Goal: Find specific page/section: Find specific page/section

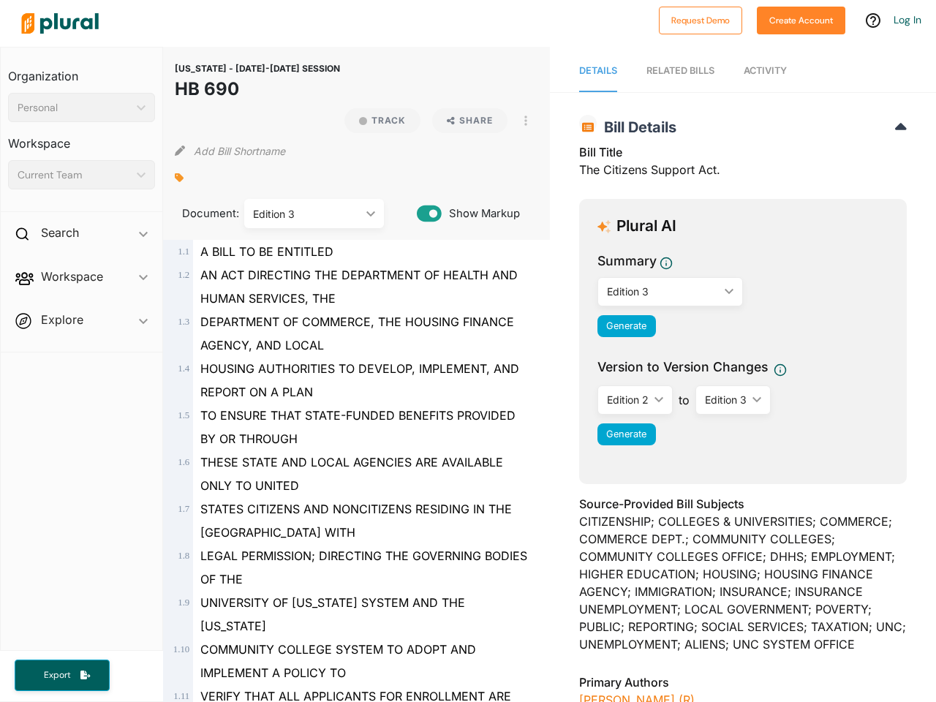
click at [81, 108] on div "Personal" at bounding box center [74, 107] width 113 height 15
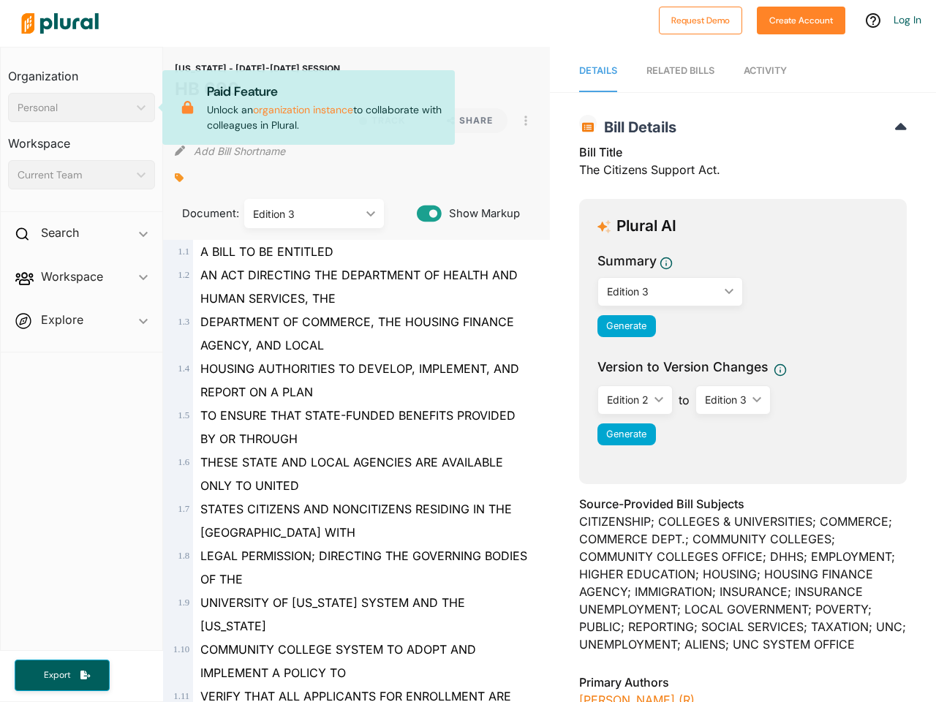
click at [81, 175] on div "Current Team" at bounding box center [74, 175] width 113 height 15
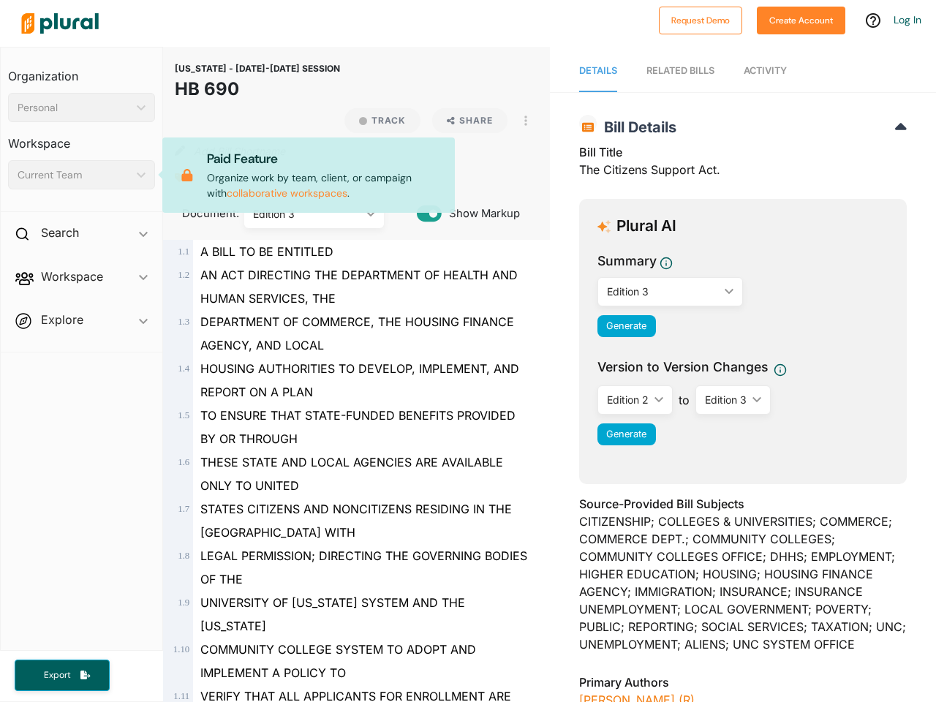
click at [81, 236] on div "Search ic_keyboard_arrow_down" at bounding box center [82, 236] width 162 height 40
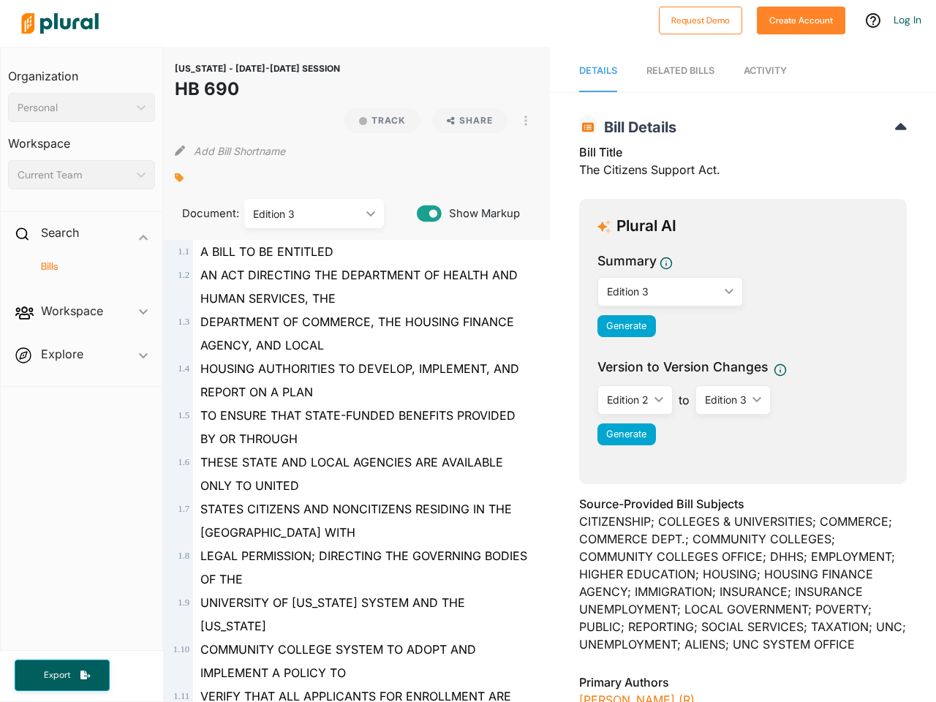
click at [81, 294] on span "Workspace ic_keyboard_arrow_down Members Bills Tags Saved Searches Activity" at bounding box center [82, 314] width 162 height 40
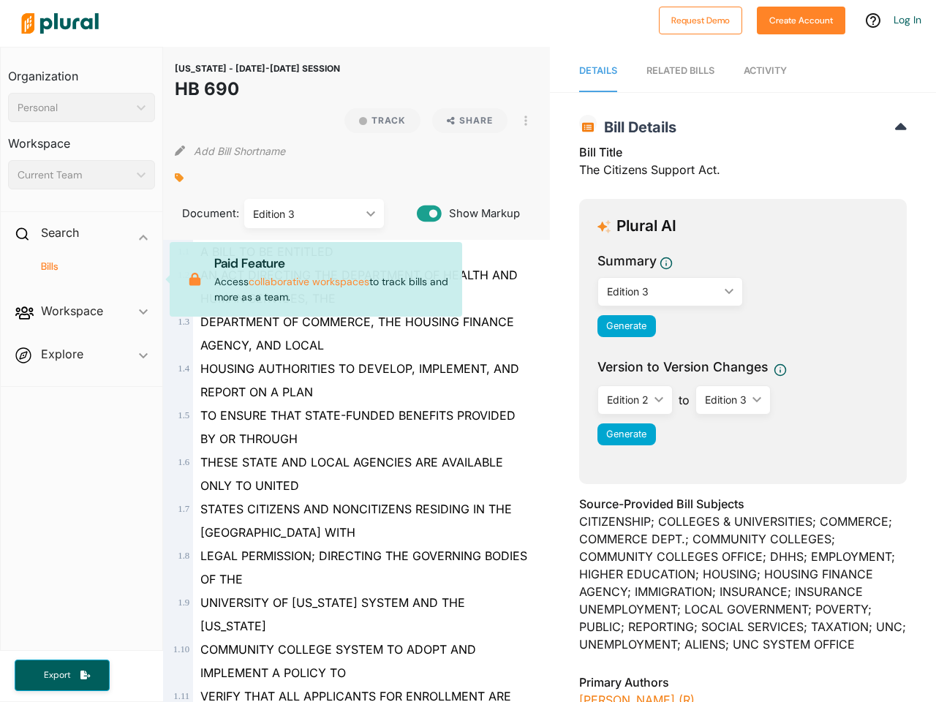
click at [81, 279] on div "Bills" at bounding box center [82, 273] width 162 height 34
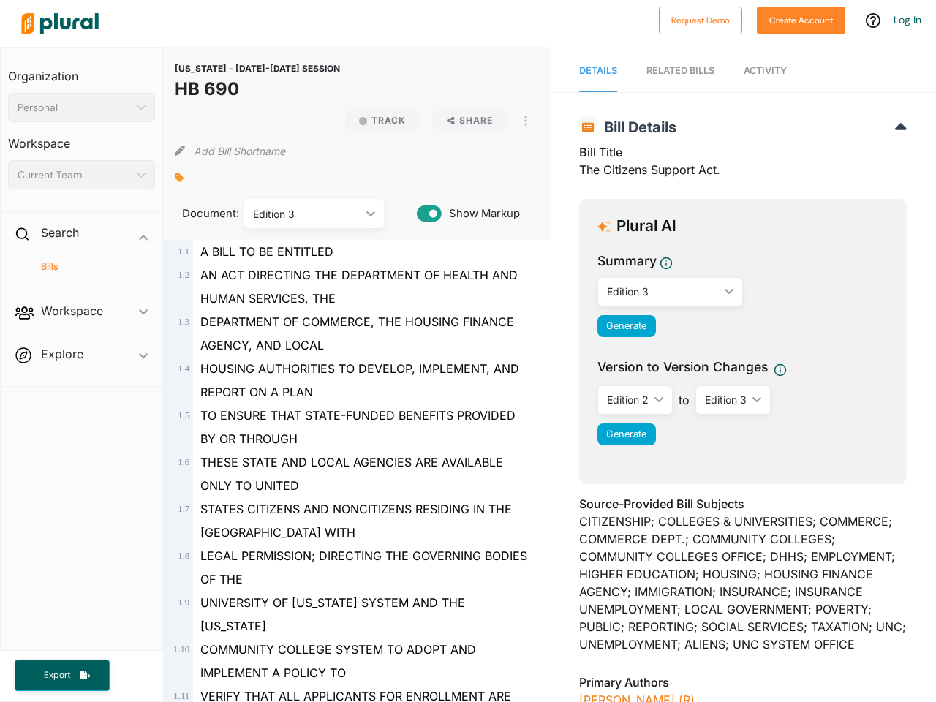
click at [81, 323] on span "Workspace ic_keyboard_arrow_down Members Bills Tags Saved Searches Activity Pai…" at bounding box center [82, 314] width 162 height 40
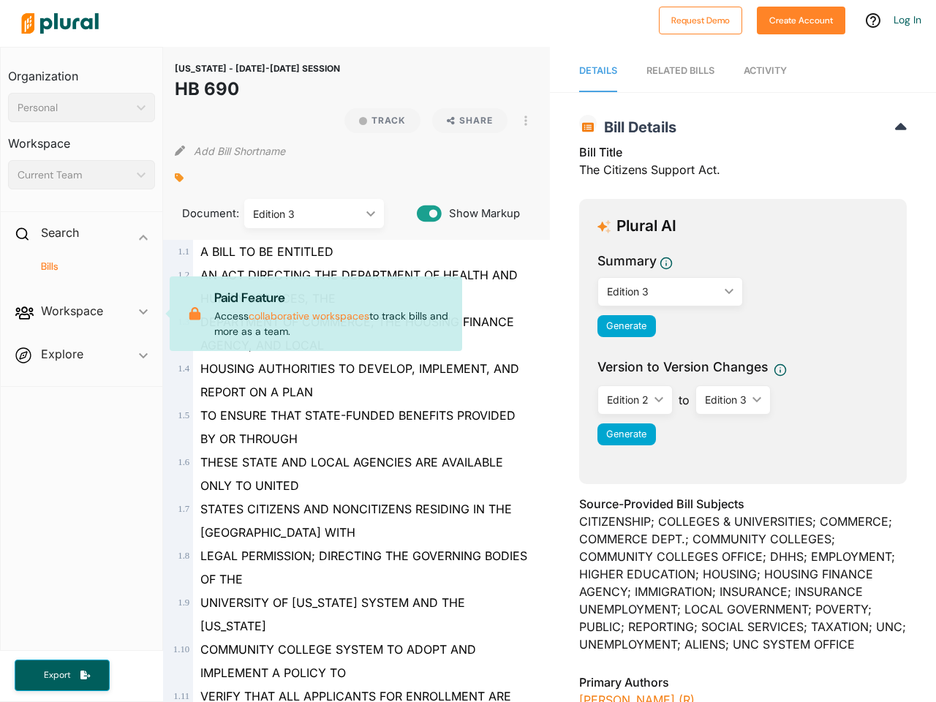
click at [81, 323] on span "Workspace ic_keyboard_arrow_down Members Bills Tags Saved Searches Activity Pai…" at bounding box center [82, 314] width 162 height 40
click at [62, 675] on span "Export" at bounding box center [57, 675] width 47 height 12
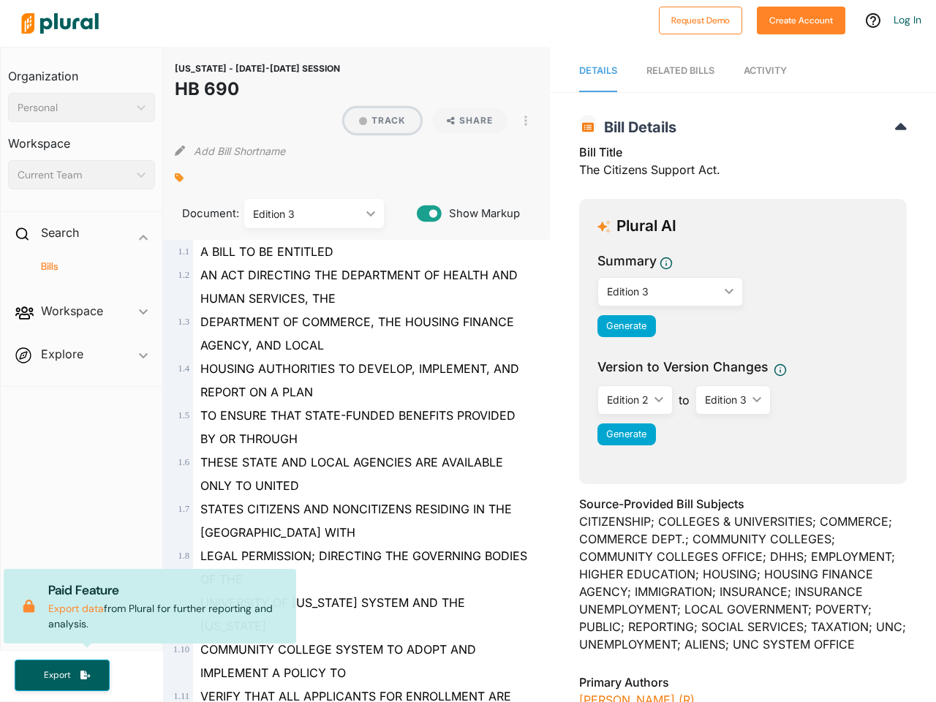
click at [376, 121] on button "Track" at bounding box center [383, 120] width 76 height 25
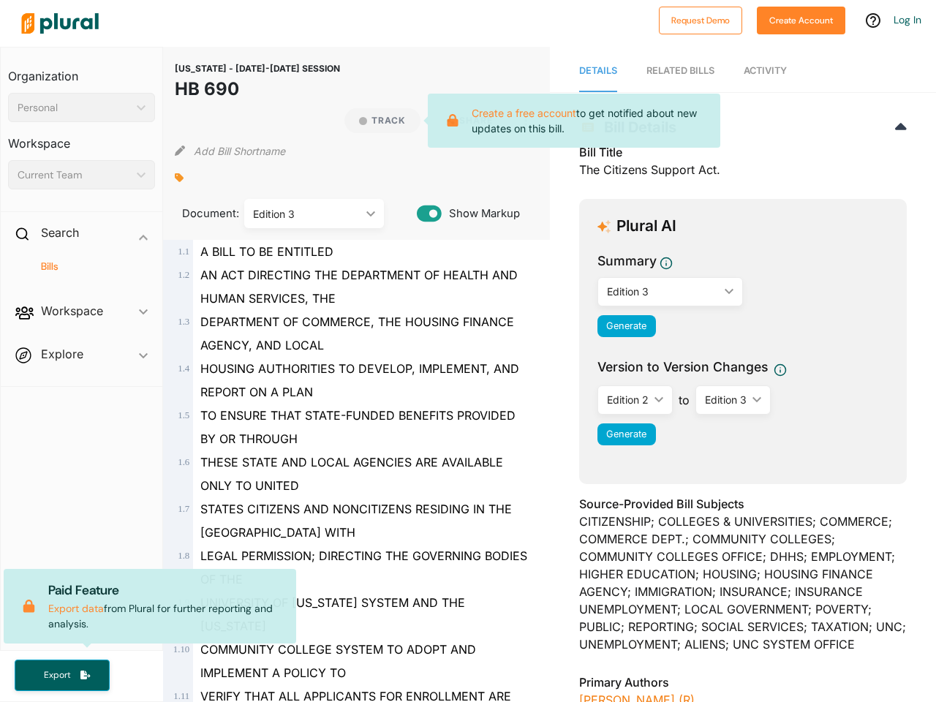
click at [464, 121] on icon at bounding box center [453, 120] width 27 height 13
